Goal: Task Accomplishment & Management: Manage account settings

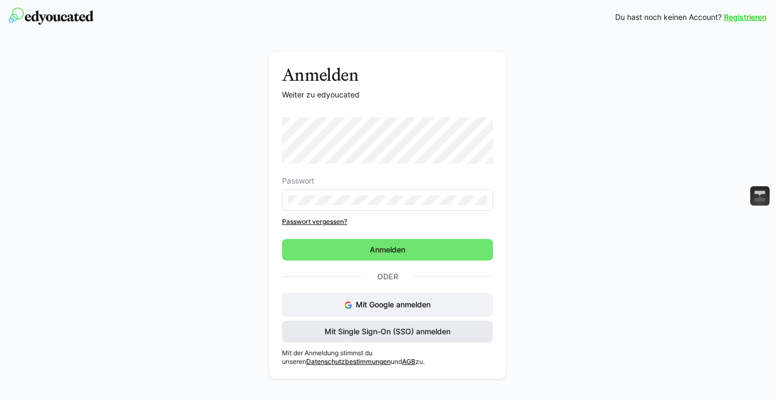
click at [392, 339] on span "Mit Single Sign-On (SSO) anmelden" at bounding box center [387, 332] width 211 height 22
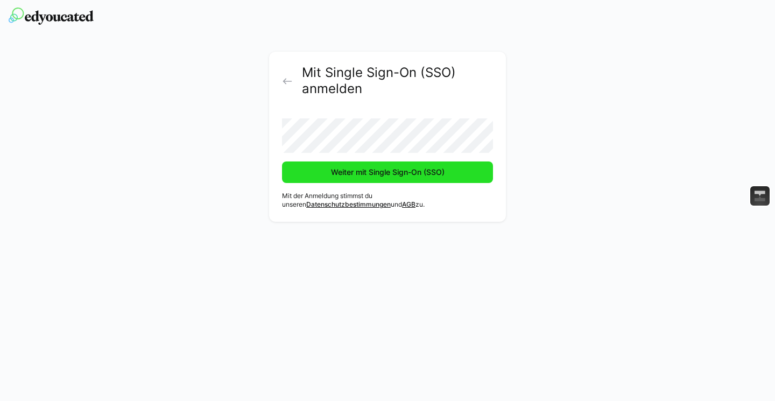
click at [338, 173] on span "Weiter mit Single Sign-On (SSO)" at bounding box center [387, 172] width 117 height 11
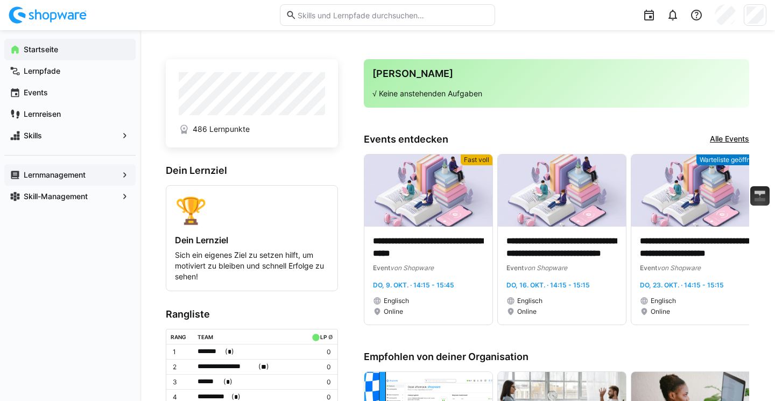
click at [125, 173] on eds-icon at bounding box center [124, 175] width 11 height 11
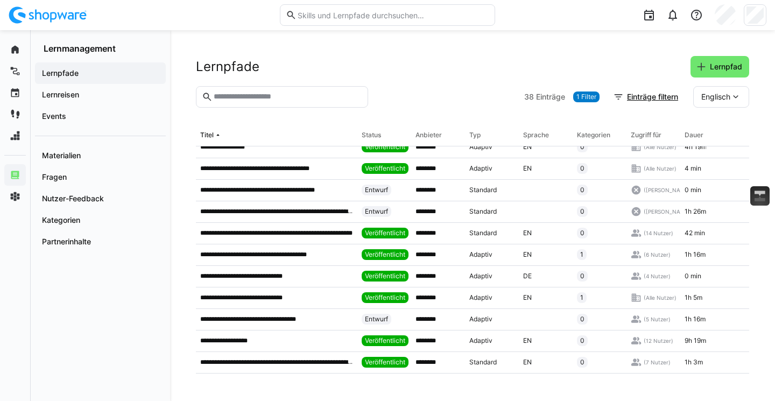
scroll to position [21, 0]
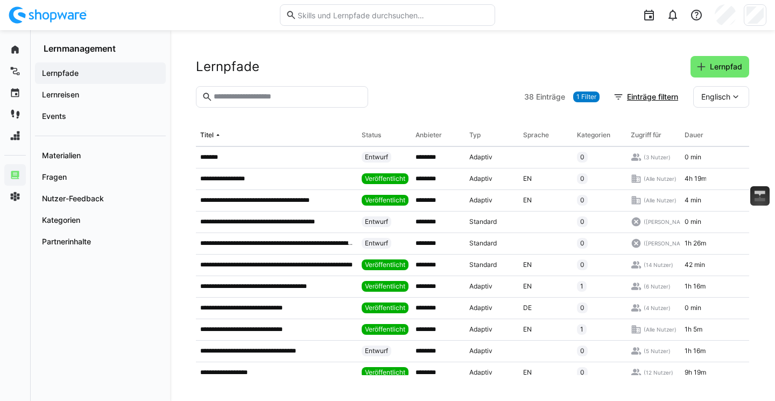
click at [97, 70] on span "Lernpfade" at bounding box center [100, 73] width 120 height 11
click at [277, 93] on input "text" at bounding box center [288, 97] width 150 height 10
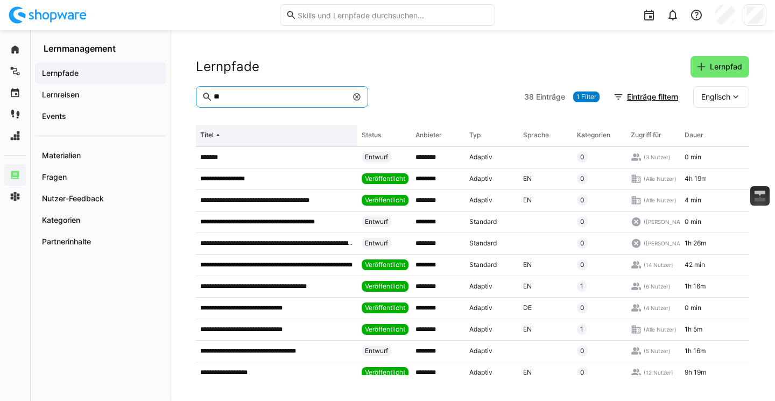
scroll to position [0, 0]
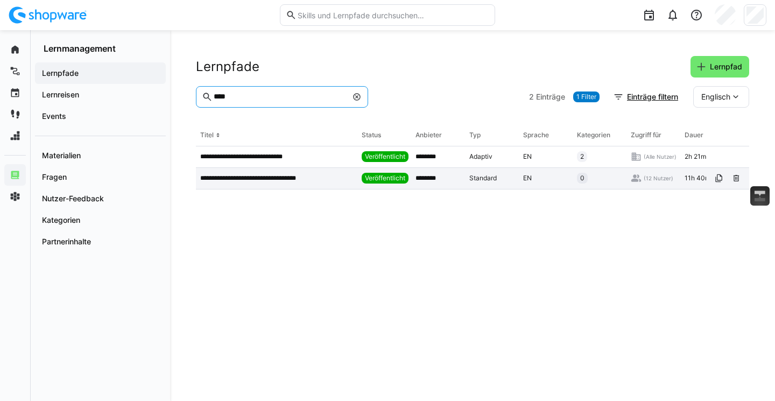
type input "****"
click at [283, 169] on div "**********" at bounding box center [276, 179] width 161 height 22
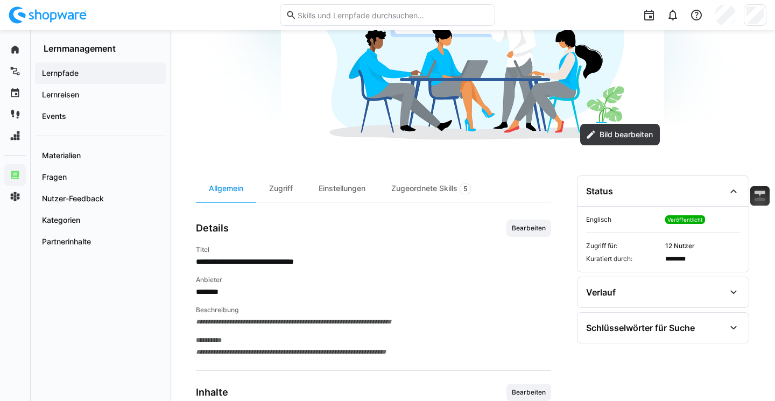
scroll to position [182, 0]
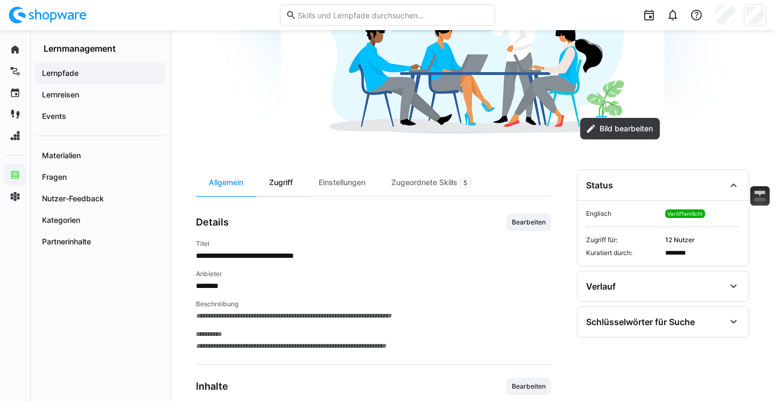
click at [296, 184] on div "Zugriff" at bounding box center [281, 183] width 50 height 26
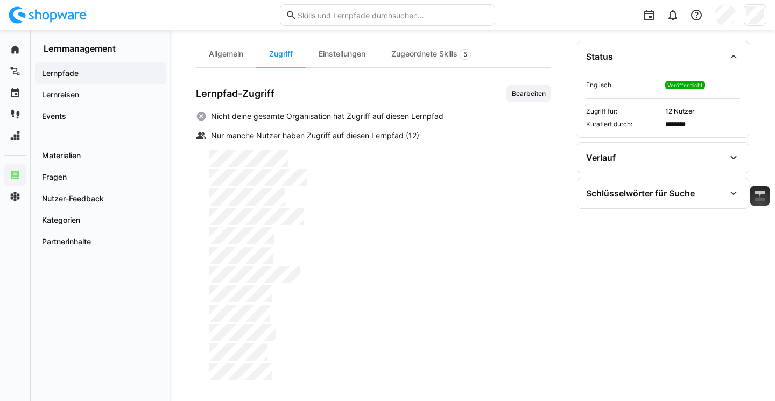
scroll to position [321, 0]
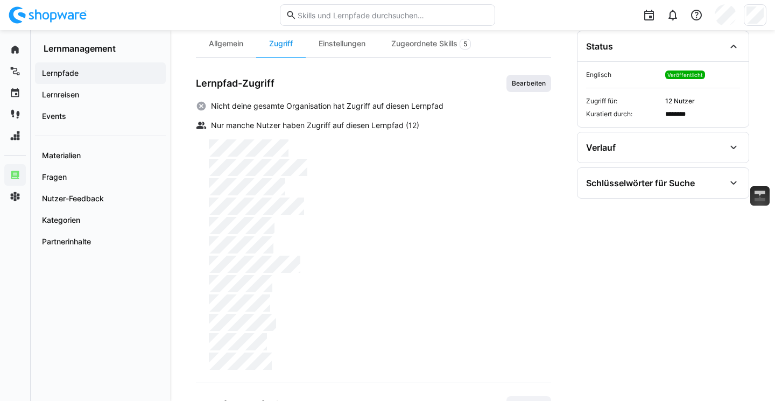
click at [524, 81] on span "Bearbeiten" at bounding box center [529, 83] width 36 height 9
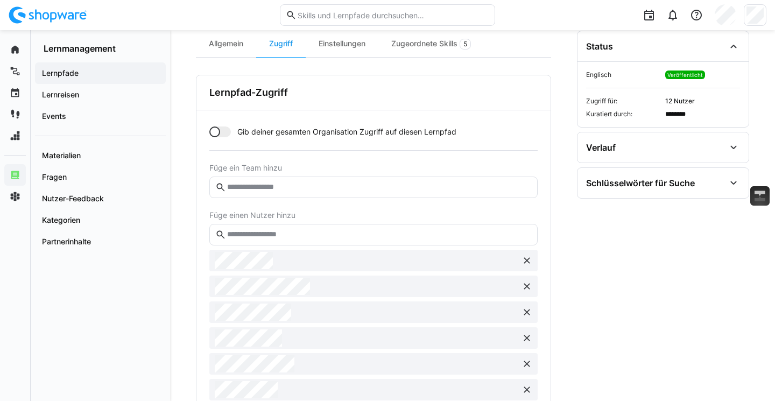
click at [293, 179] on eds-input at bounding box center [373, 188] width 328 height 22
click at [279, 234] on input "text" at bounding box center [379, 235] width 306 height 10
click at [297, 189] on input "text" at bounding box center [379, 187] width 306 height 10
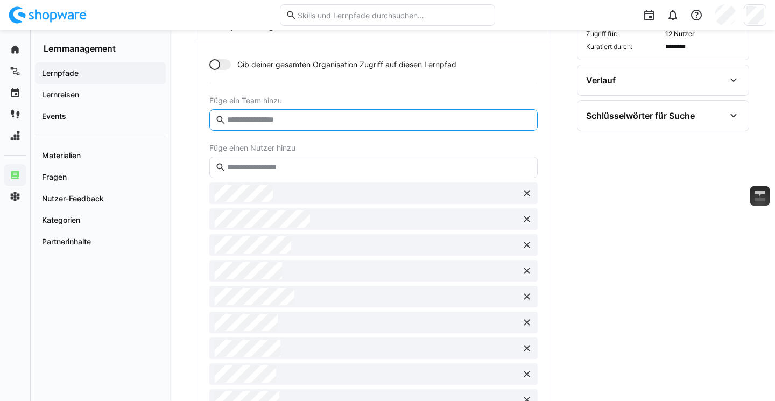
scroll to position [368, 0]
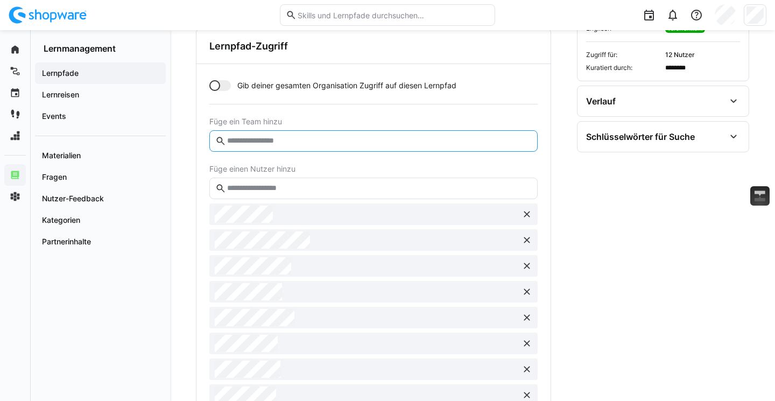
click at [292, 186] on input "text" at bounding box center [379, 189] width 306 height 10
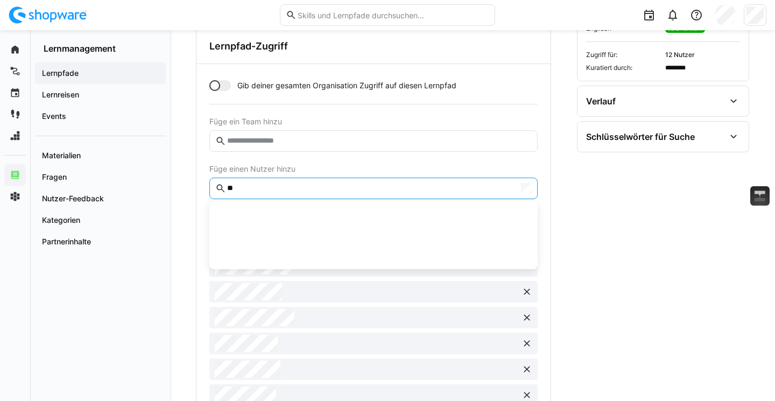
type input "*"
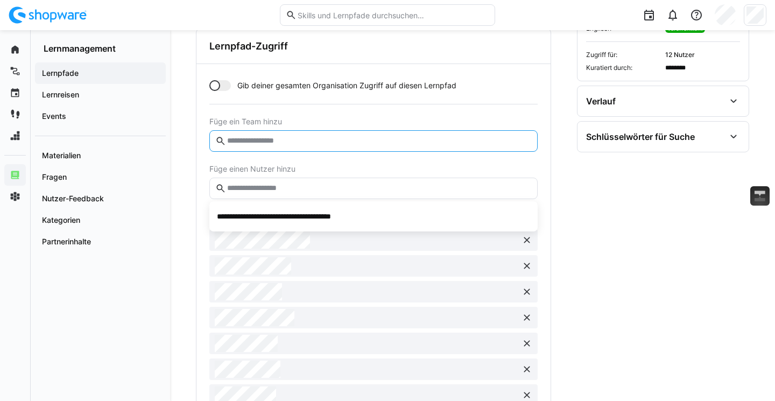
click at [323, 139] on input "text" at bounding box center [379, 141] width 306 height 10
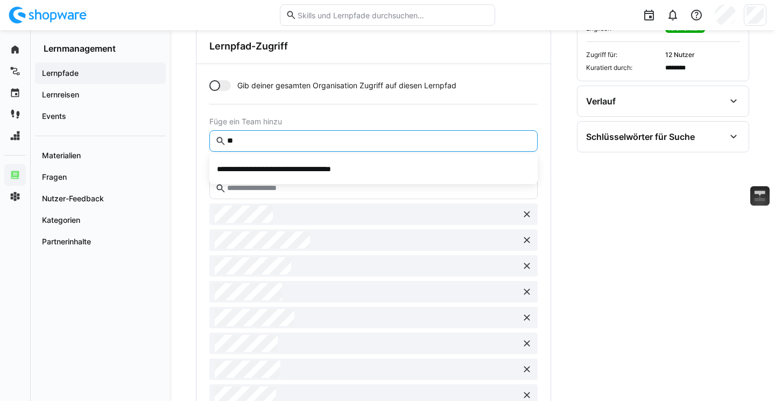
type input "*"
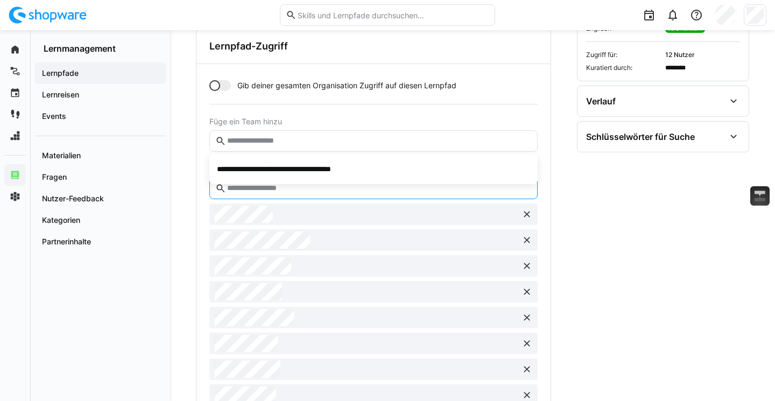
click at [304, 190] on input "text" at bounding box center [379, 189] width 306 height 10
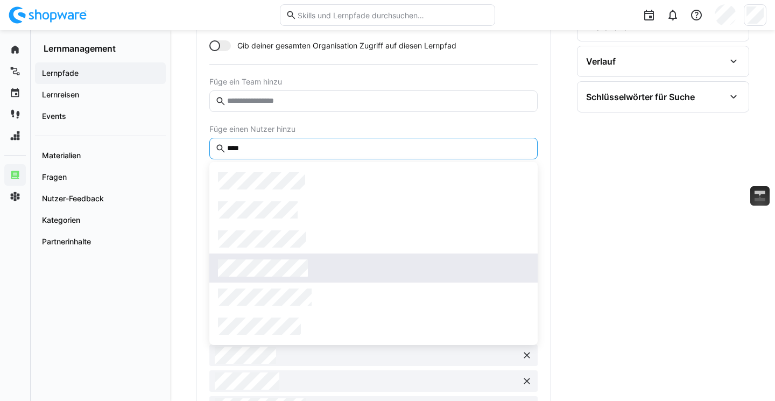
scroll to position [407, 0]
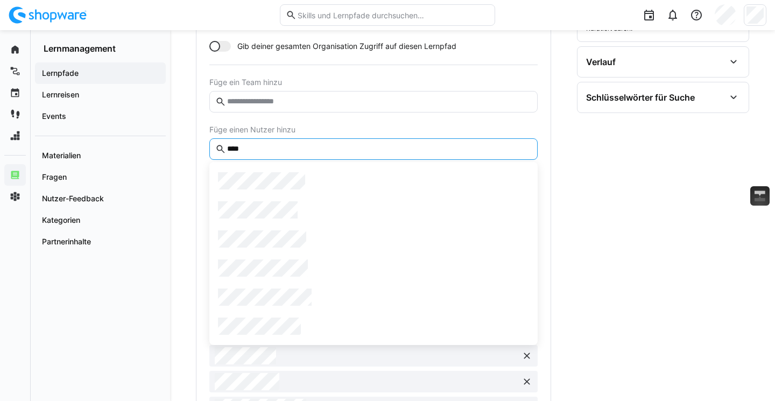
click at [568, 247] on div "Allgemein Zugriff Einstellungen Zugeordnete Skills 5 Lernpfad-Zugriff Gib deine…" at bounding box center [472, 307] width 553 height 724
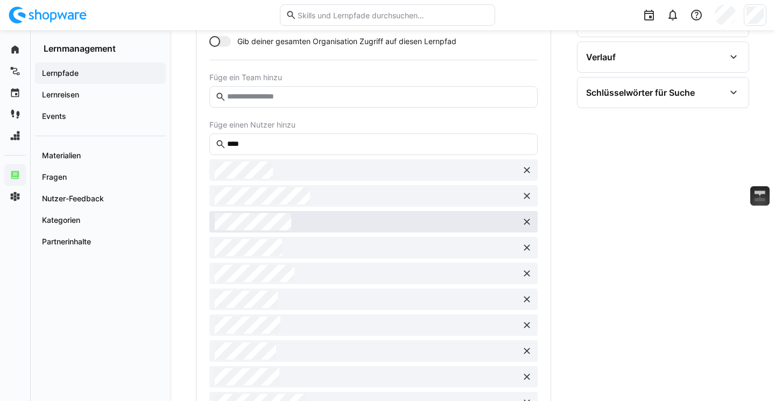
scroll to position [413, 0]
click at [276, 149] on eds-input "****" at bounding box center [373, 143] width 328 height 22
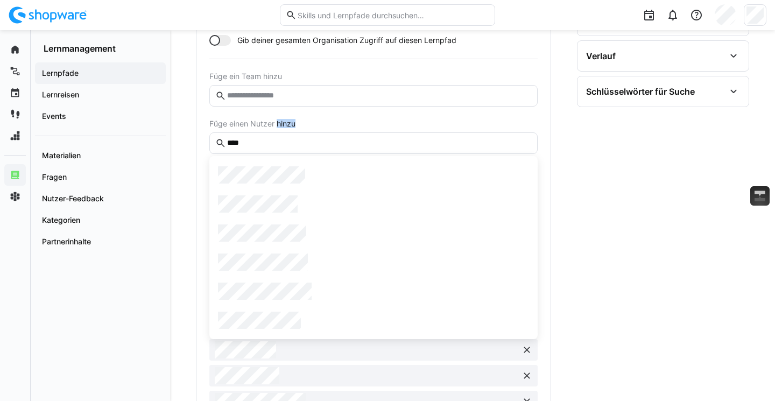
click at [276, 149] on eds-input "****" at bounding box center [373, 143] width 328 height 22
type input "*"
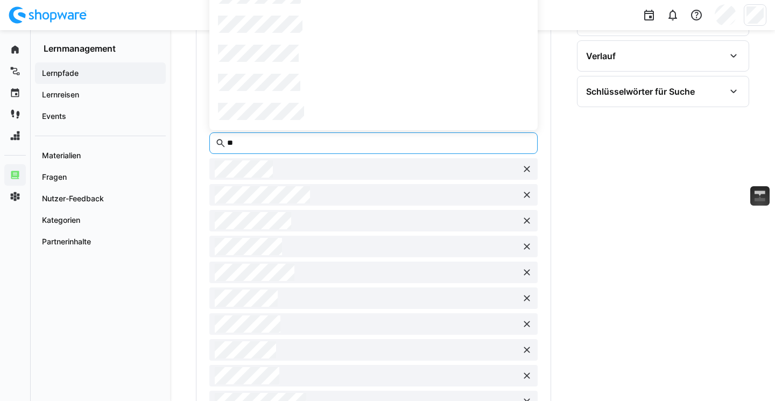
type input "*"
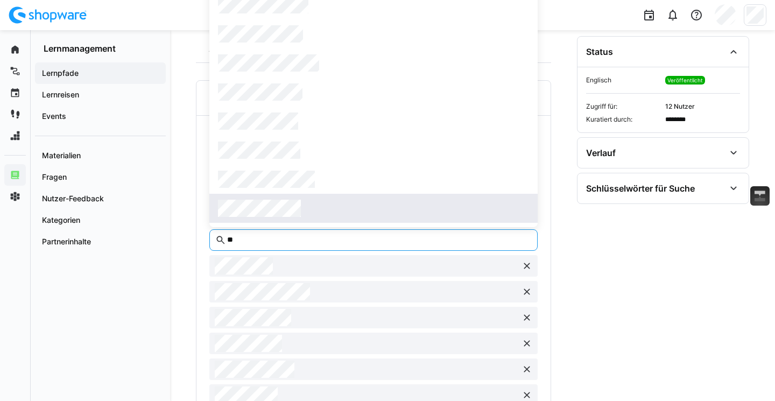
scroll to position [316, 0]
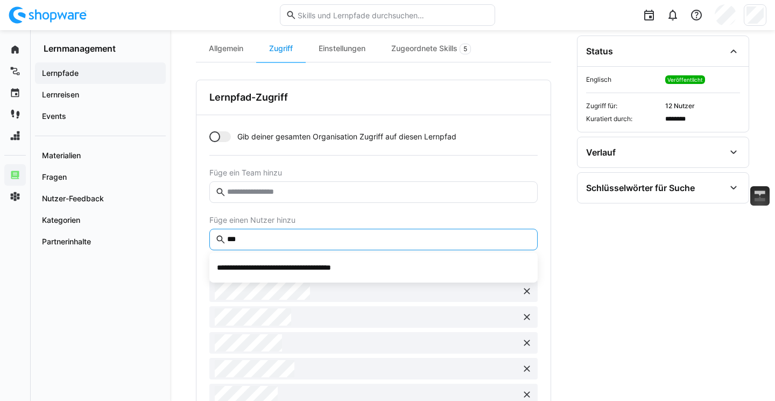
type input "***"
click at [178, 220] on div "**********" at bounding box center [472, 250] width 605 height 1072
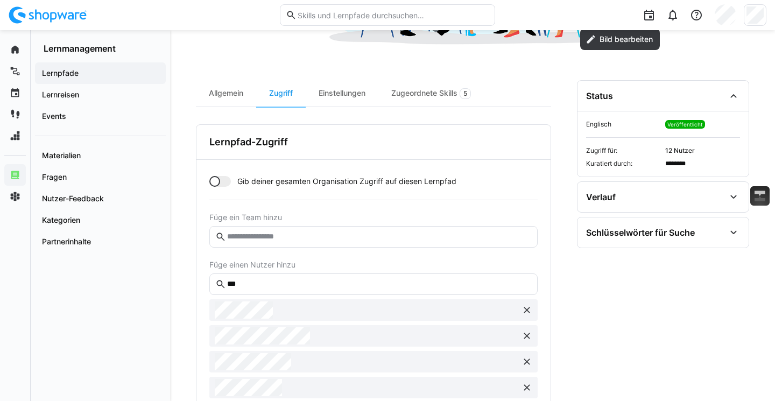
scroll to position [271, 0]
click at [348, 94] on div "Einstellungen" at bounding box center [342, 94] width 73 height 26
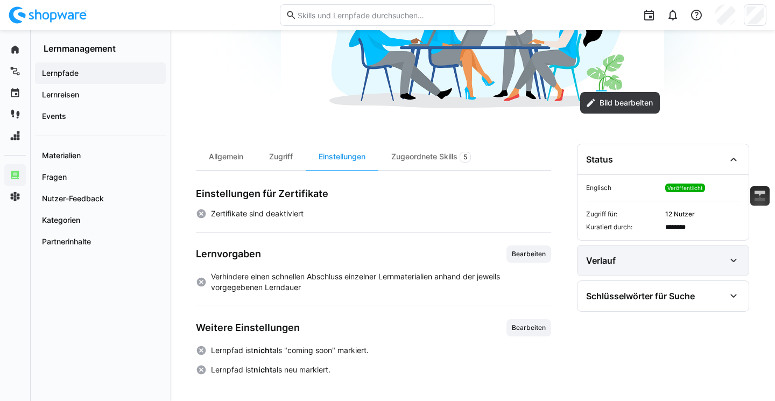
click at [631, 260] on div "Verlauf" at bounding box center [655, 260] width 139 height 13
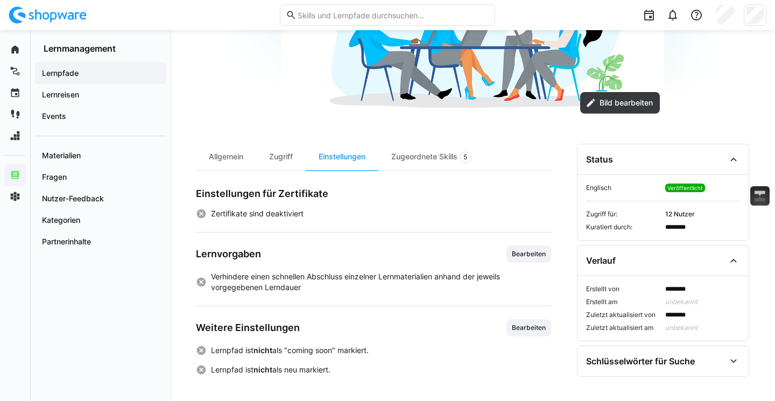
scroll to position [210, 0]
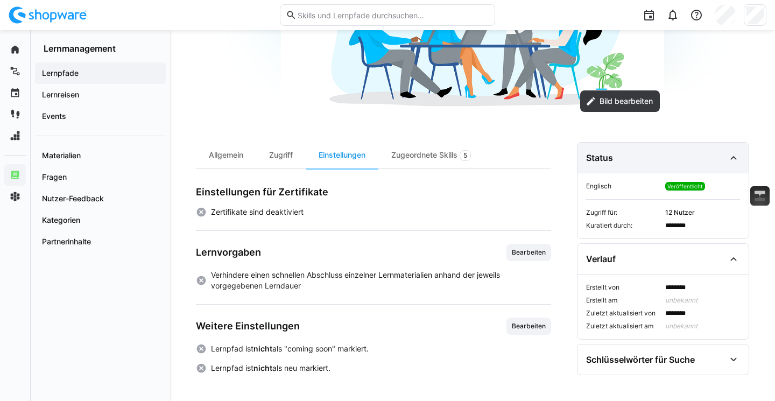
click at [630, 152] on div "Status" at bounding box center [655, 157] width 139 height 13
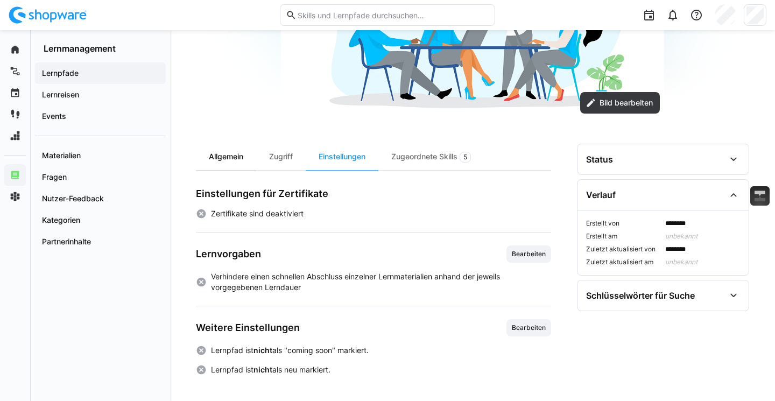
click at [233, 161] on div "Allgemein" at bounding box center [226, 157] width 60 height 26
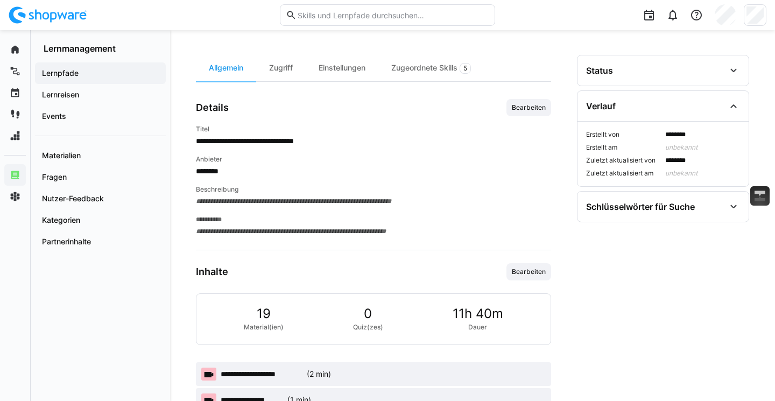
scroll to position [276, 0]
